Goal: Transaction & Acquisition: Purchase product/service

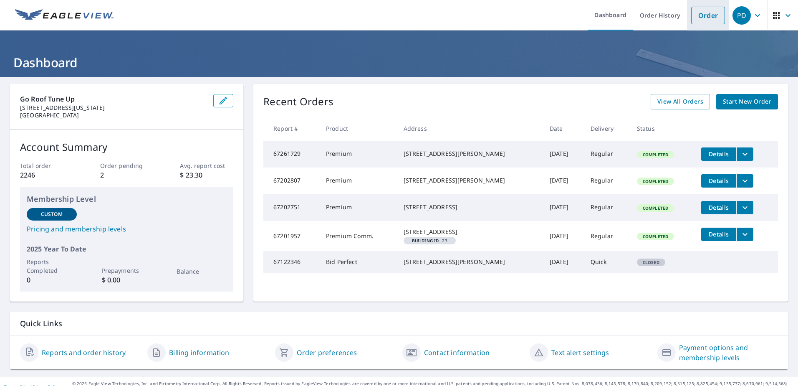
click at [705, 10] on link "Order" at bounding box center [708, 16] width 34 height 18
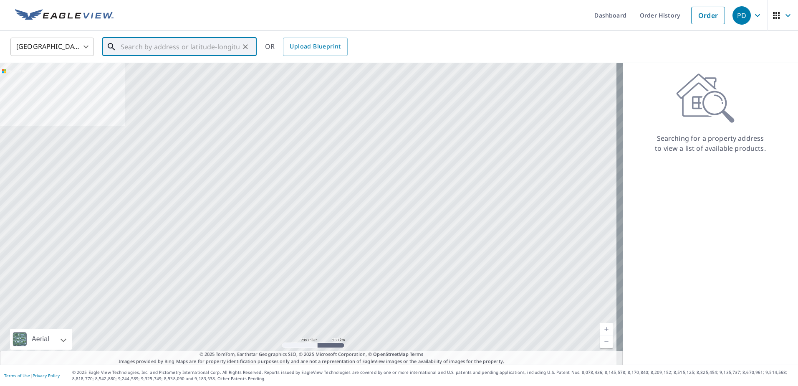
paste input "[STREET_ADDRESS]"
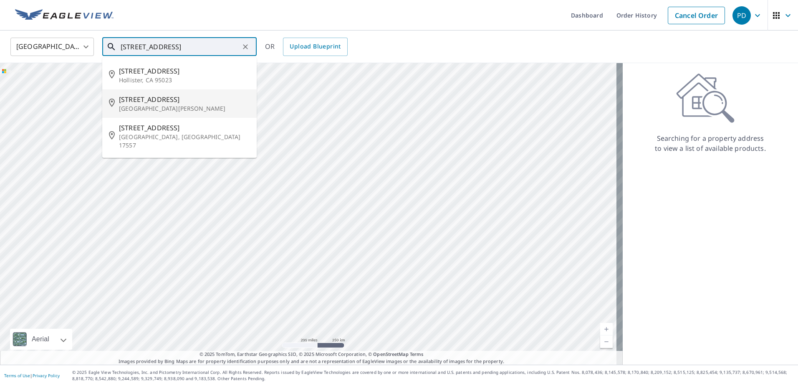
click at [135, 103] on span "[STREET_ADDRESS]" at bounding box center [184, 99] width 131 height 10
type input "[STREET_ADDRESS][PERSON_NAME]"
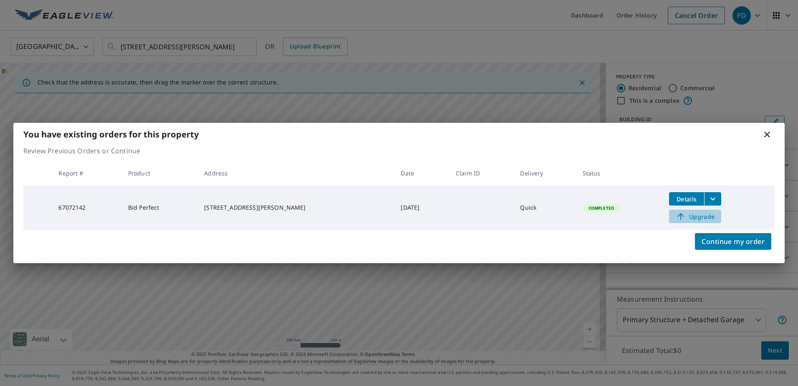
click at [689, 215] on span "Upgrade" at bounding box center [695, 216] width 42 height 10
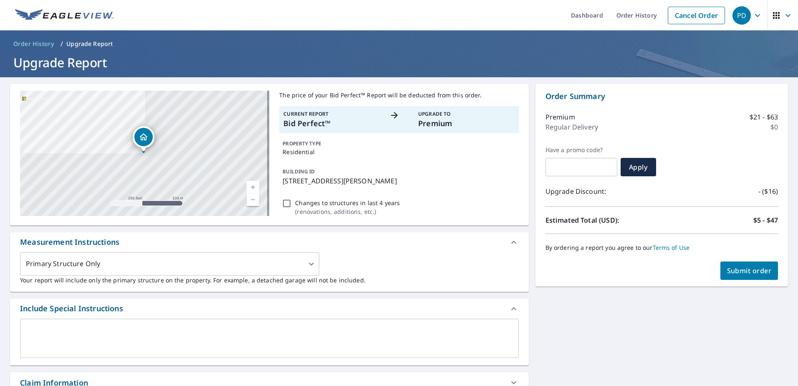
click at [734, 268] on span "Submit order" at bounding box center [749, 270] width 45 height 9
checkbox input "true"
